Goal: Find contact information: Find contact information

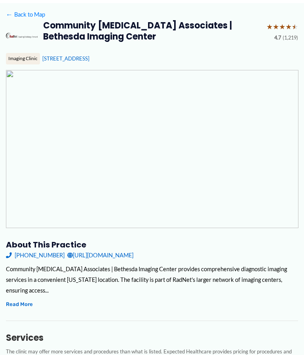
scroll to position [59, 0]
click at [36, 13] on link "← Back to Map" at bounding box center [25, 14] width 39 height 11
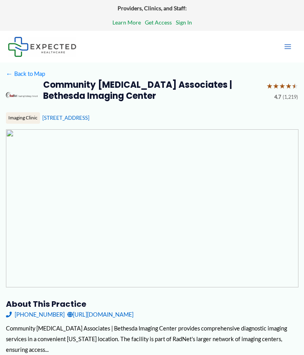
click at [133, 320] on link "https://www.radnet.com/community-radiology/for-patients/request-appointment" at bounding box center [100, 314] width 66 height 11
